Goal: Find specific page/section: Find specific page/section

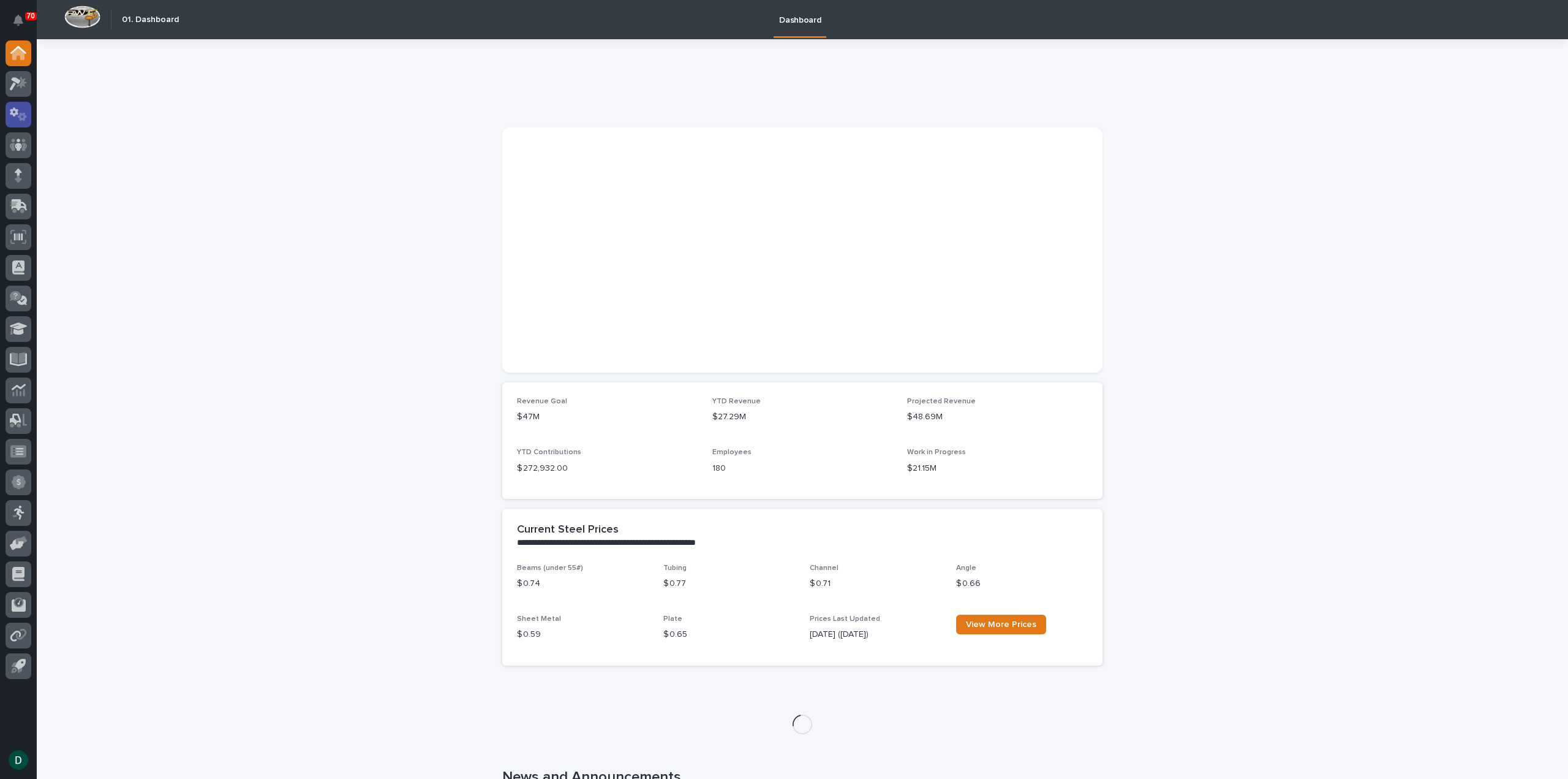
click at [15, 114] on icon at bounding box center [19, 114] width 18 height 14
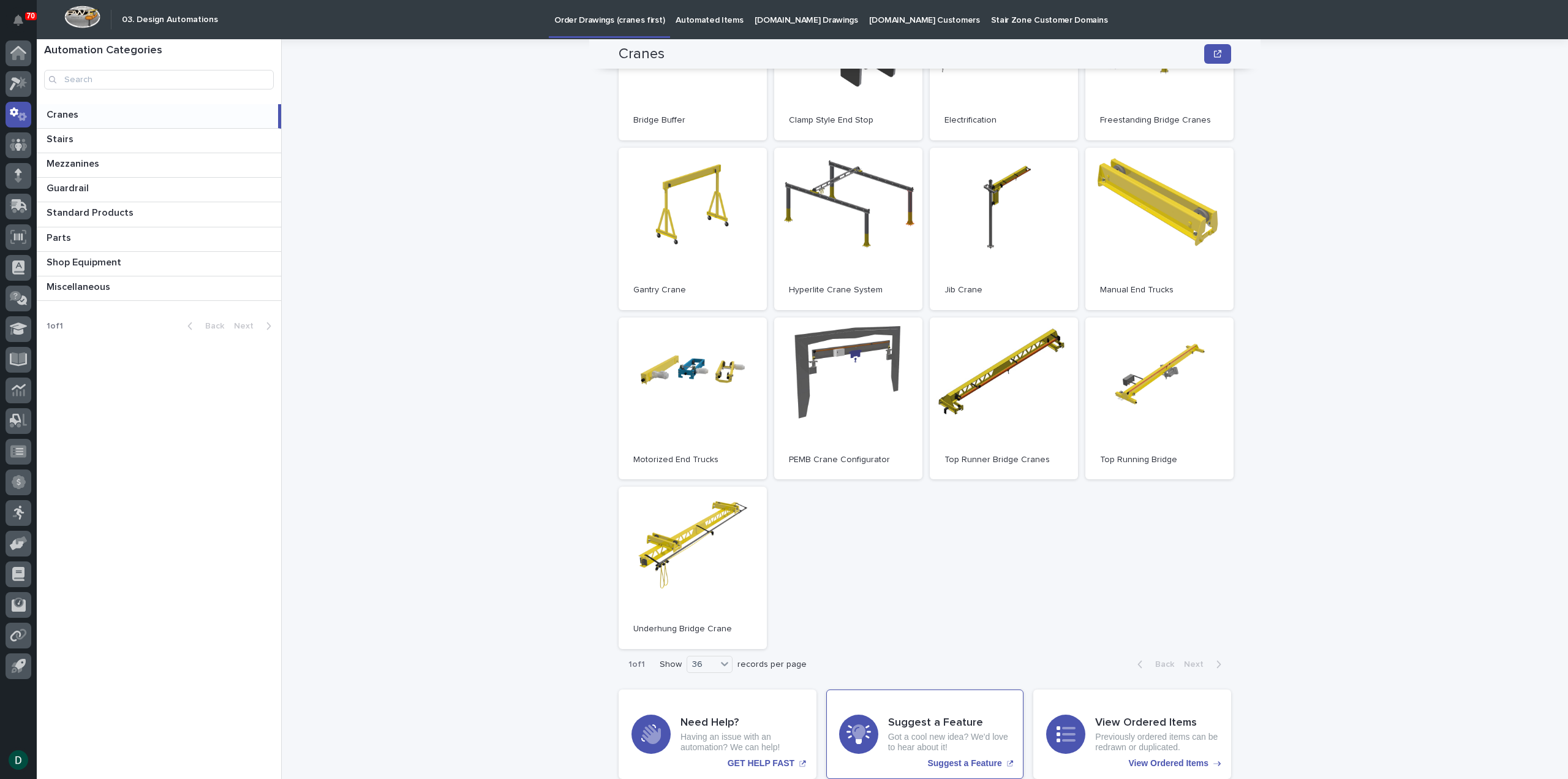
scroll to position [245, 0]
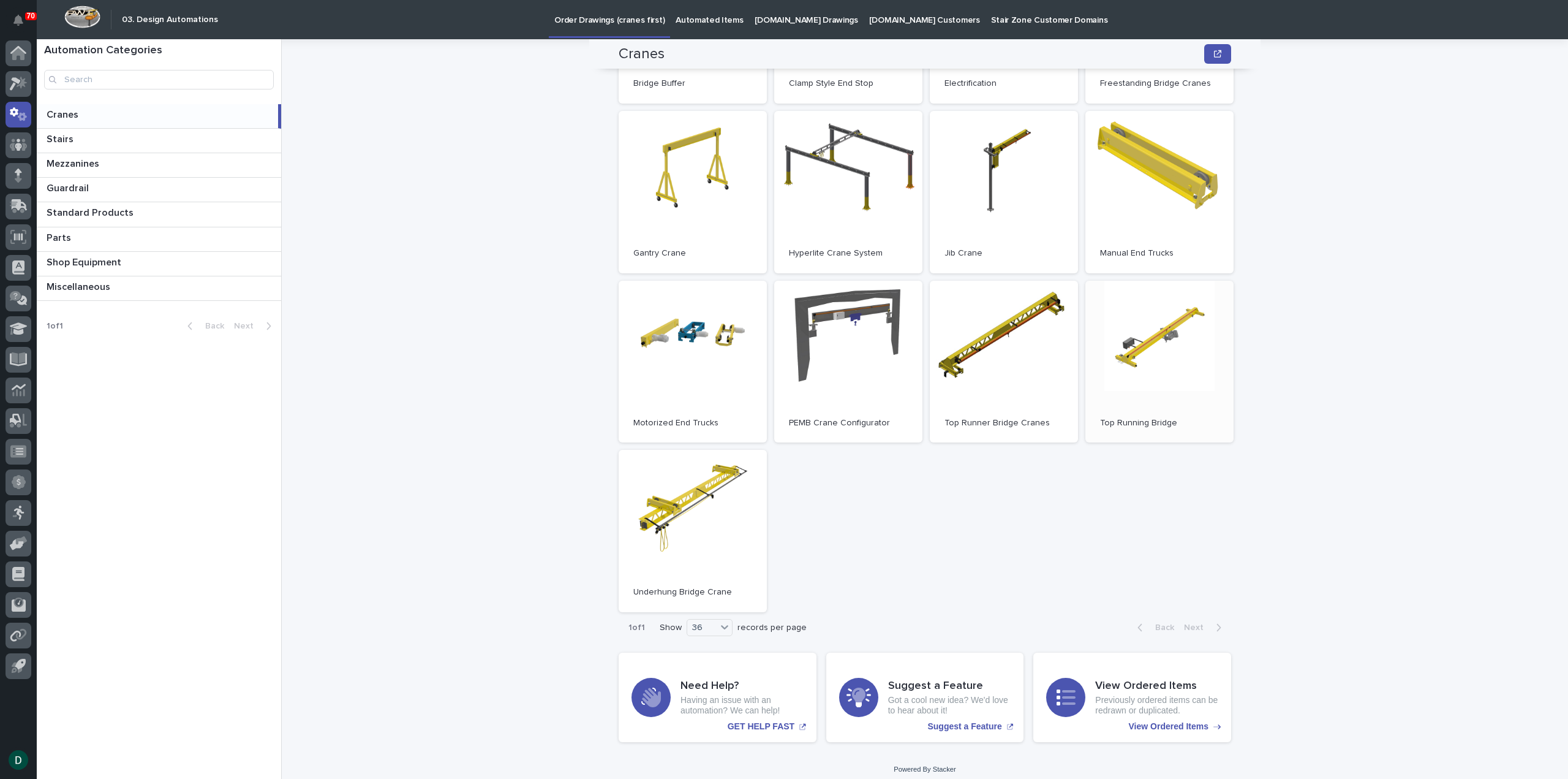
click at [1161, 342] on link "Open" at bounding box center [1159, 361] width 148 height 162
